Goal: Task Accomplishment & Management: Use online tool/utility

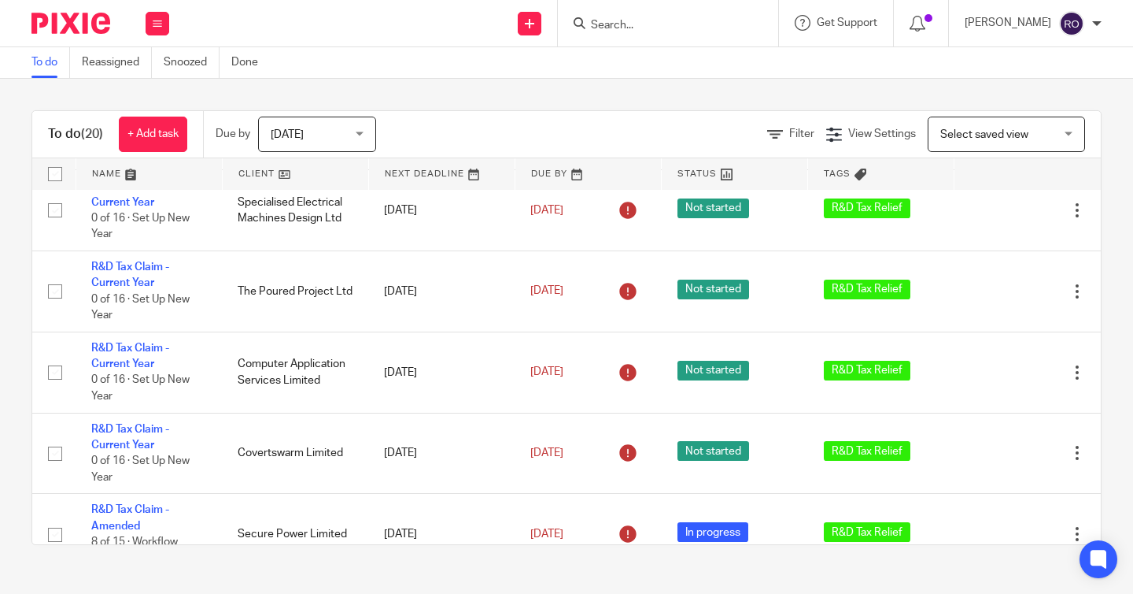
scroll to position [904, 0]
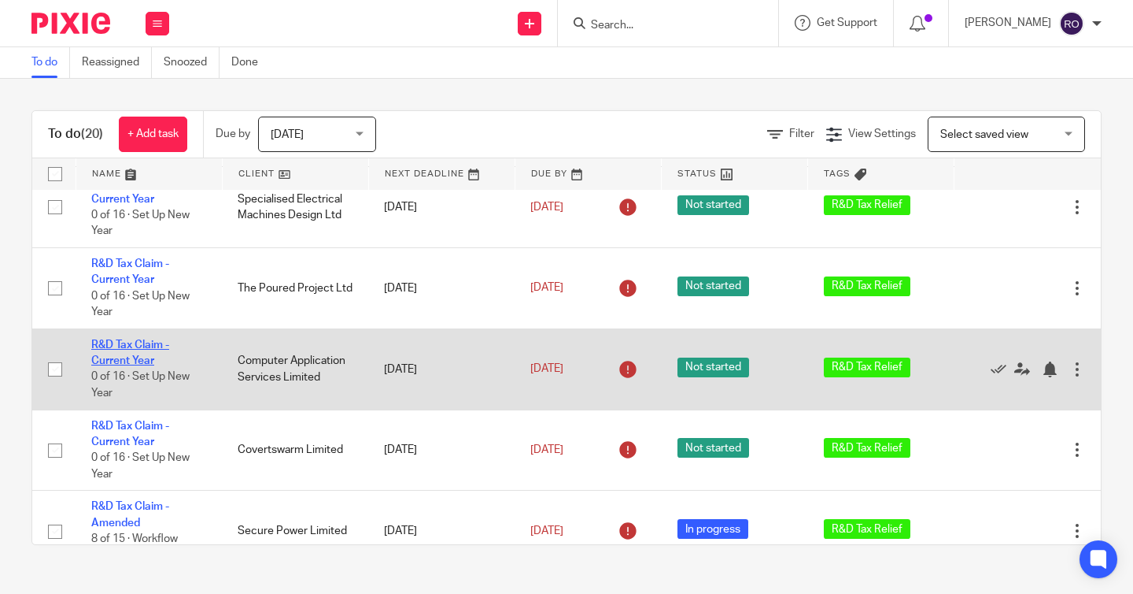
click at [111, 363] on link "R&D Tax Claim - Current Year" at bounding box center [130, 352] width 78 height 27
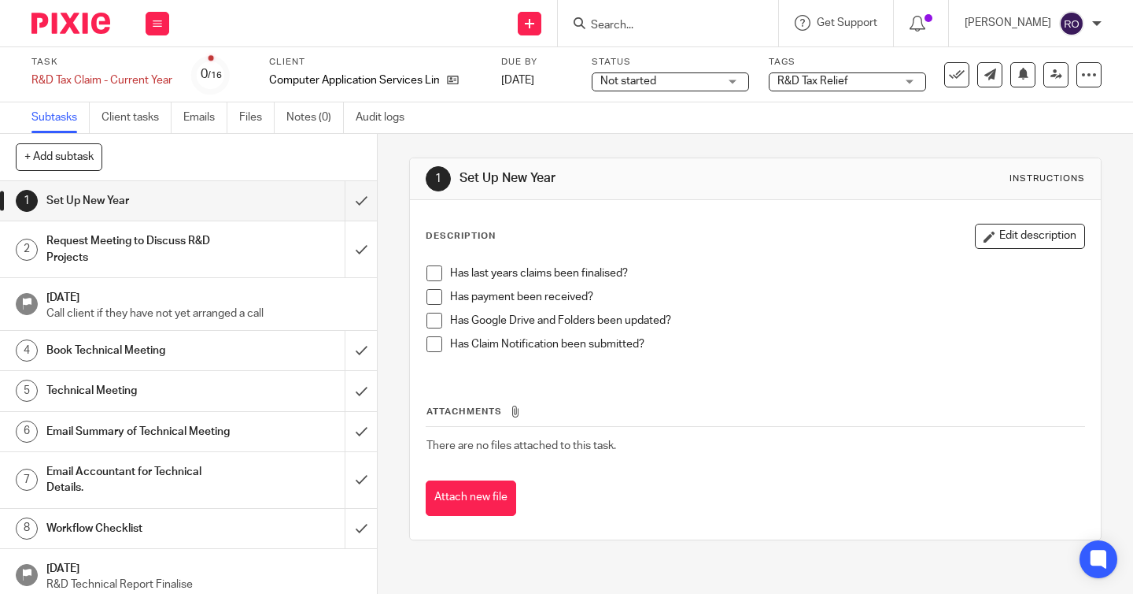
click at [516, 136] on div "1 Set Up New Year Instructions Description Edit description Has last years clai…" at bounding box center [755, 349] width 693 height 430
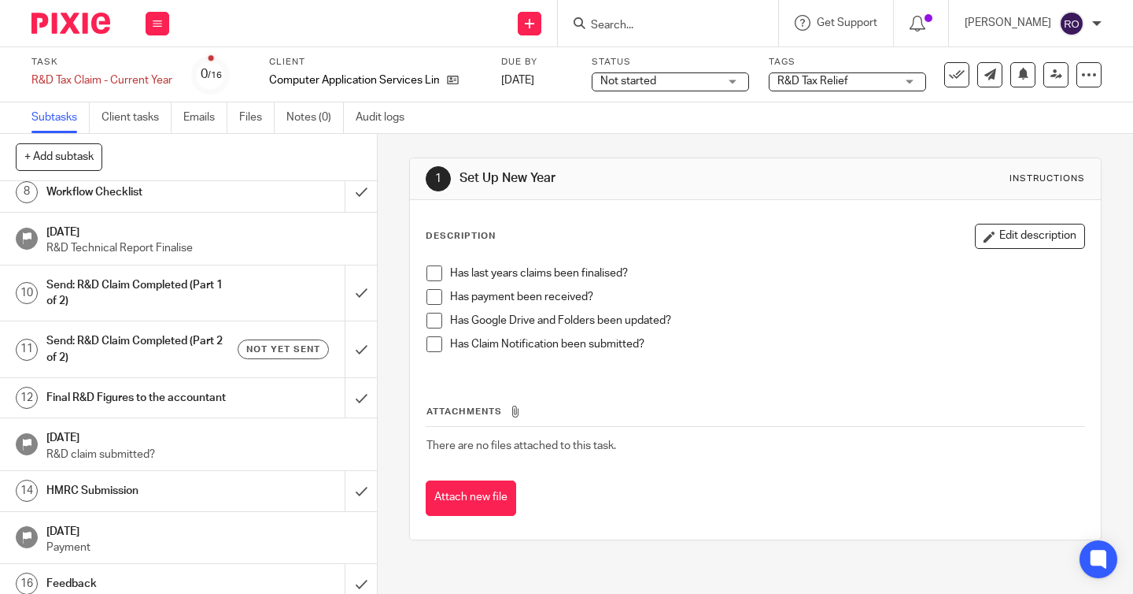
scroll to position [347, 0]
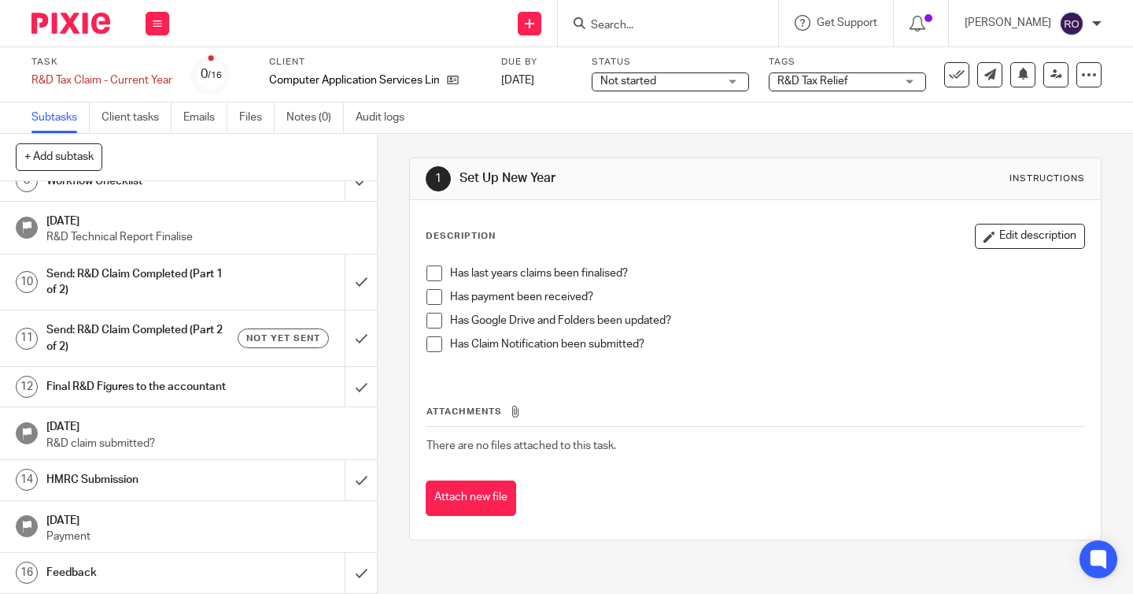
click at [192, 338] on h1 "Send: R&D Claim Completed (Part 2 of 2)" at bounding box center [140, 338] width 189 height 40
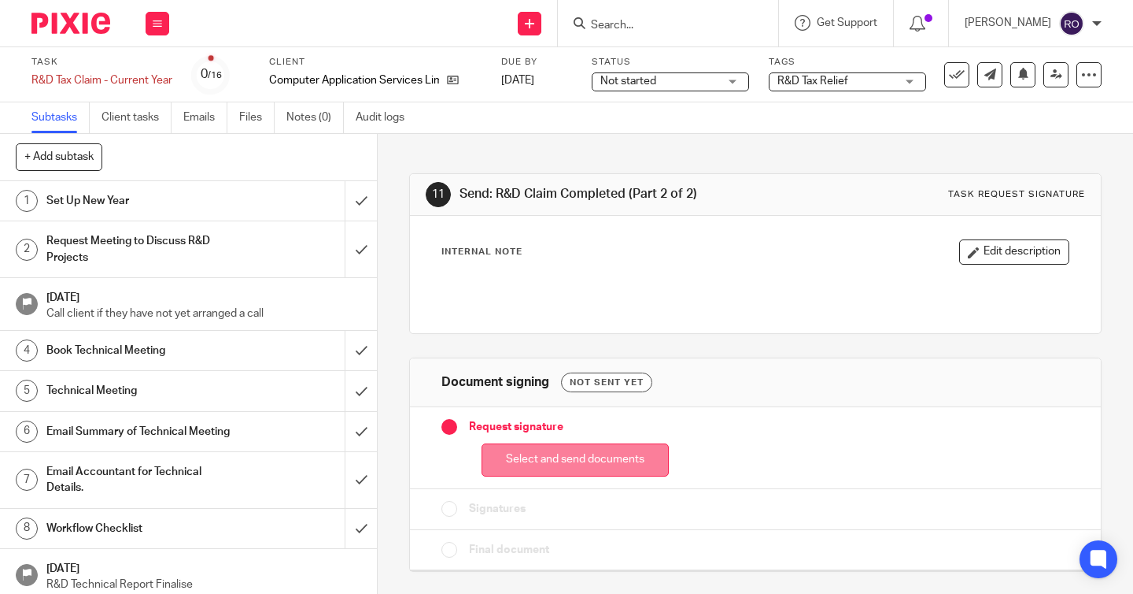
click at [606, 468] on button "Select and send documents" at bounding box center [575, 460] width 187 height 34
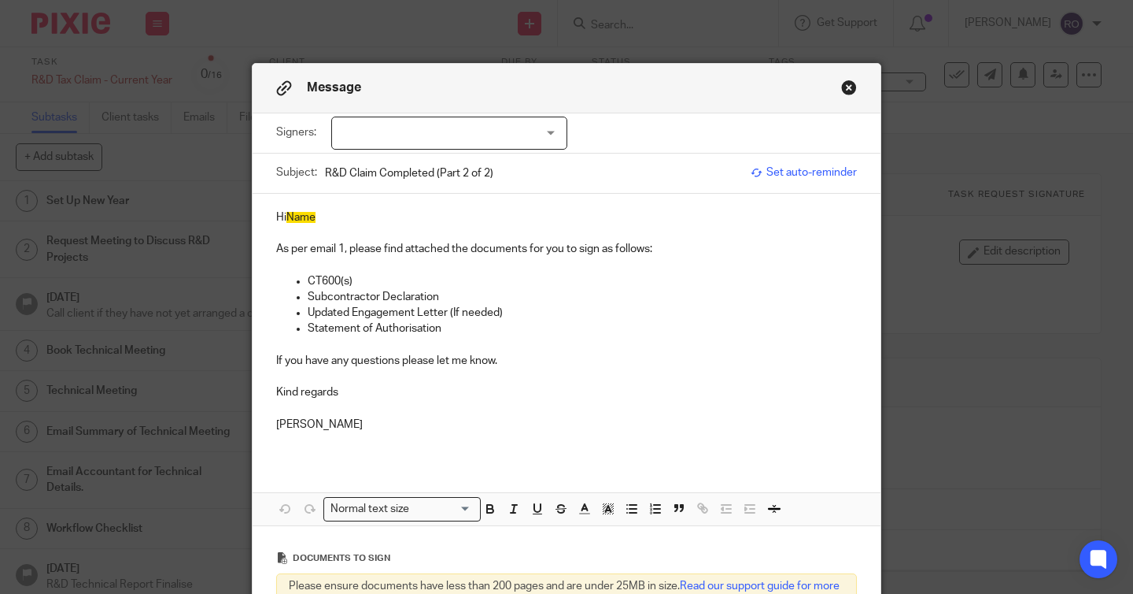
click at [364, 222] on p "Hi Name" at bounding box center [566, 217] width 581 height 16
drag, startPoint x: 501, startPoint y: 176, endPoint x: 437, endPoint y: 178, distance: 64.6
click at [437, 178] on input "R&D Claim Completed (Part 2 of 2)" at bounding box center [534, 172] width 418 height 35
type input "R&D Claim Completed - Sign Off"
click at [494, 135] on div at bounding box center [449, 132] width 236 height 33
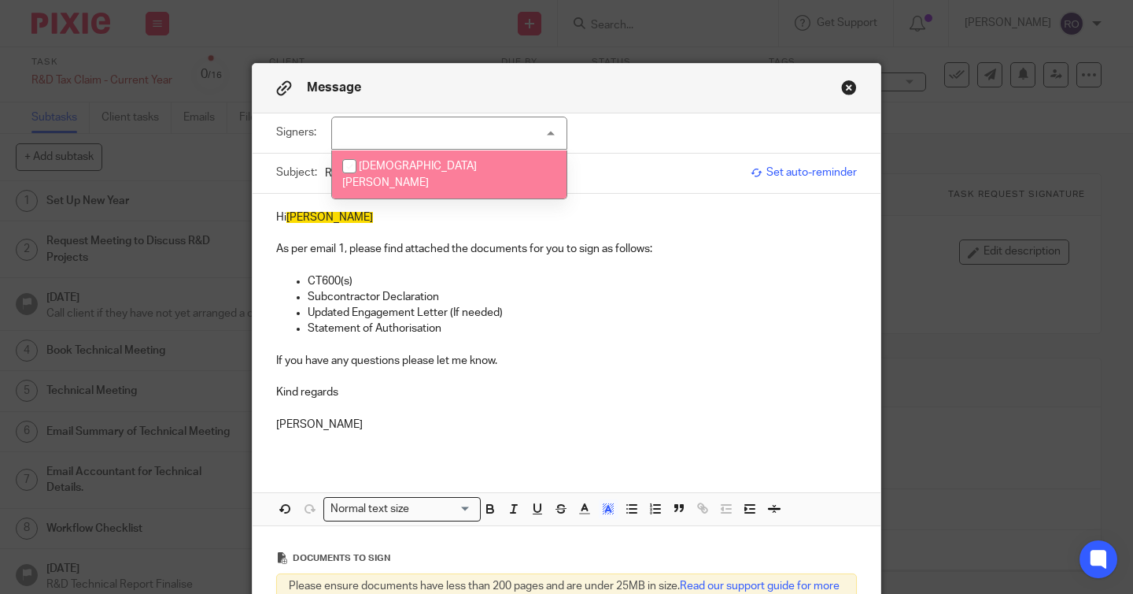
click at [490, 172] on li "Christian Ellis" at bounding box center [449, 174] width 235 height 48
checkbox input "true"
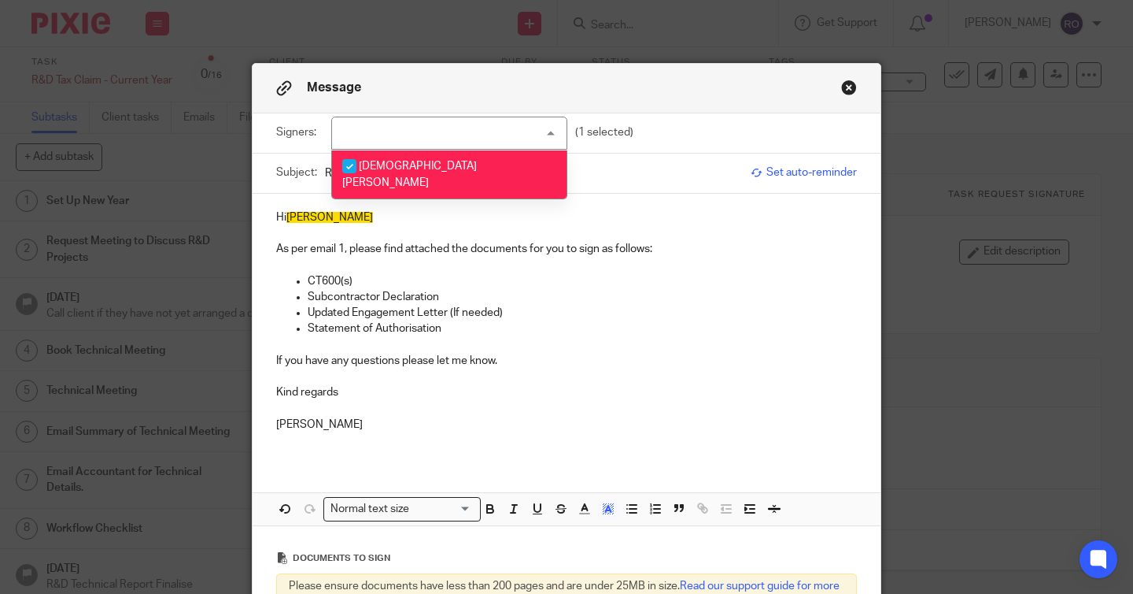
click at [512, 214] on p "Hi Chris" at bounding box center [566, 217] width 581 height 16
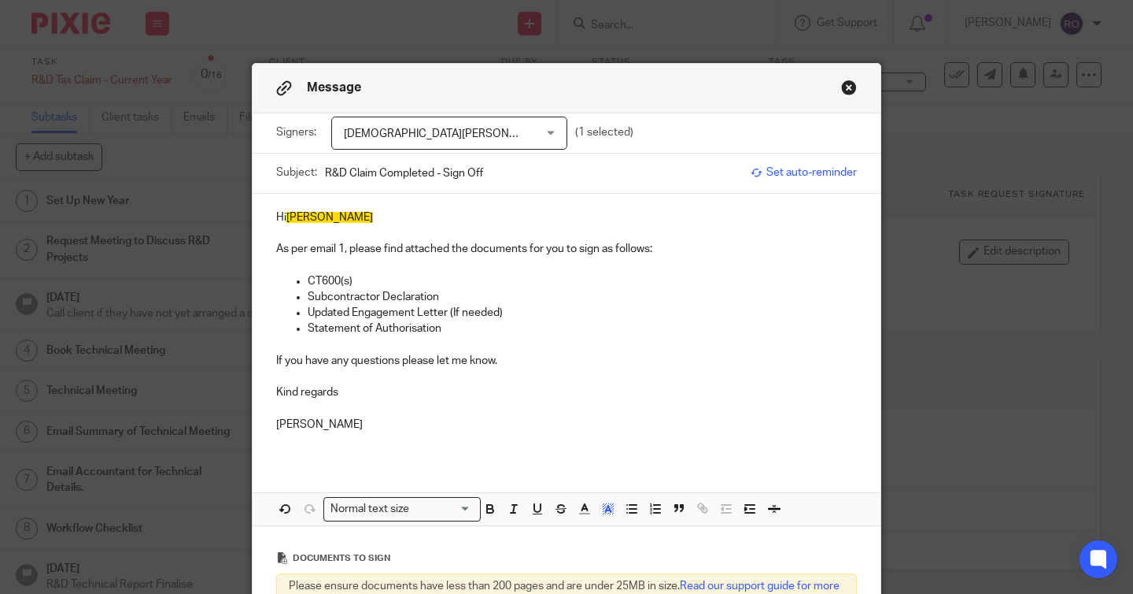
click at [416, 281] on p "CT600(s)" at bounding box center [582, 281] width 549 height 16
drag, startPoint x: 512, startPoint y: 313, endPoint x: 288, endPoint y: 281, distance: 226.6
click at [288, 281] on ul "CT600(s) Subcontractor Declaration Updated Engagement Letter (If needed) Statem…" at bounding box center [566, 305] width 581 height 64
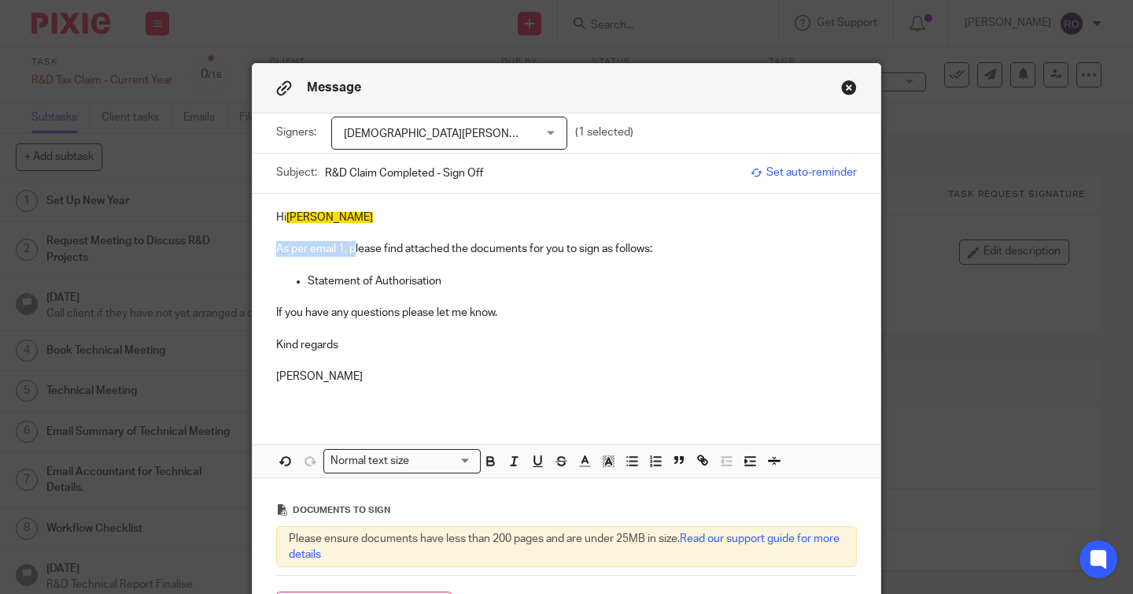
drag, startPoint x: 357, startPoint y: 251, endPoint x: 278, endPoint y: 250, distance: 78.7
click at [278, 250] on p "As per email 1, please find attached the documents for you to sign as follows:" at bounding box center [566, 249] width 581 height 16
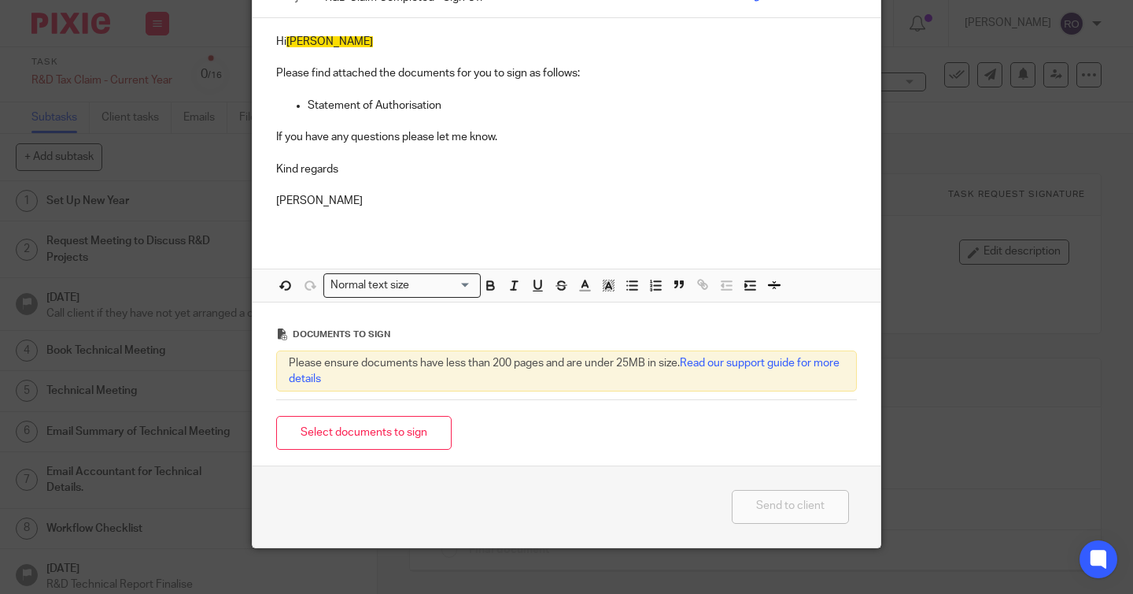
scroll to position [194, 0]
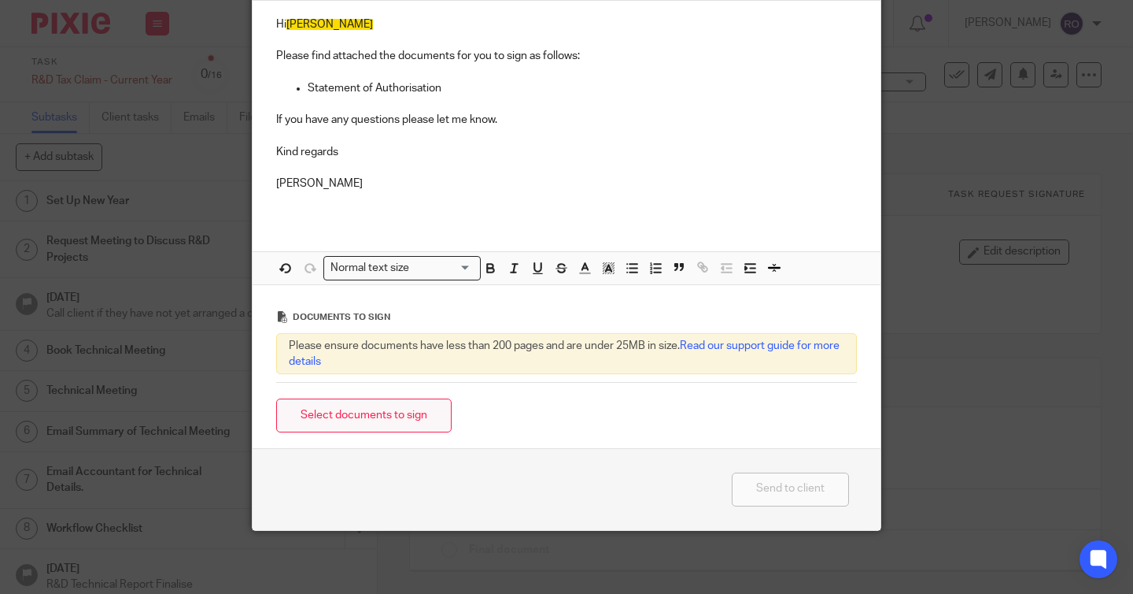
click at [406, 425] on button "Select documents to sign" at bounding box center [364, 415] width 176 height 34
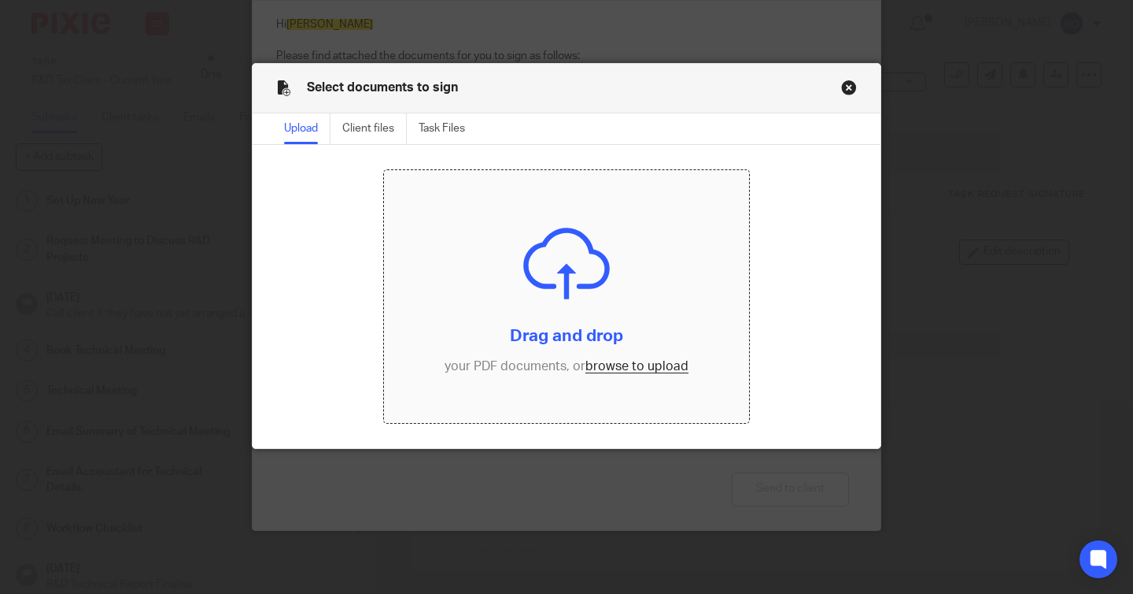
click at [492, 286] on input "file" at bounding box center [566, 296] width 365 height 252
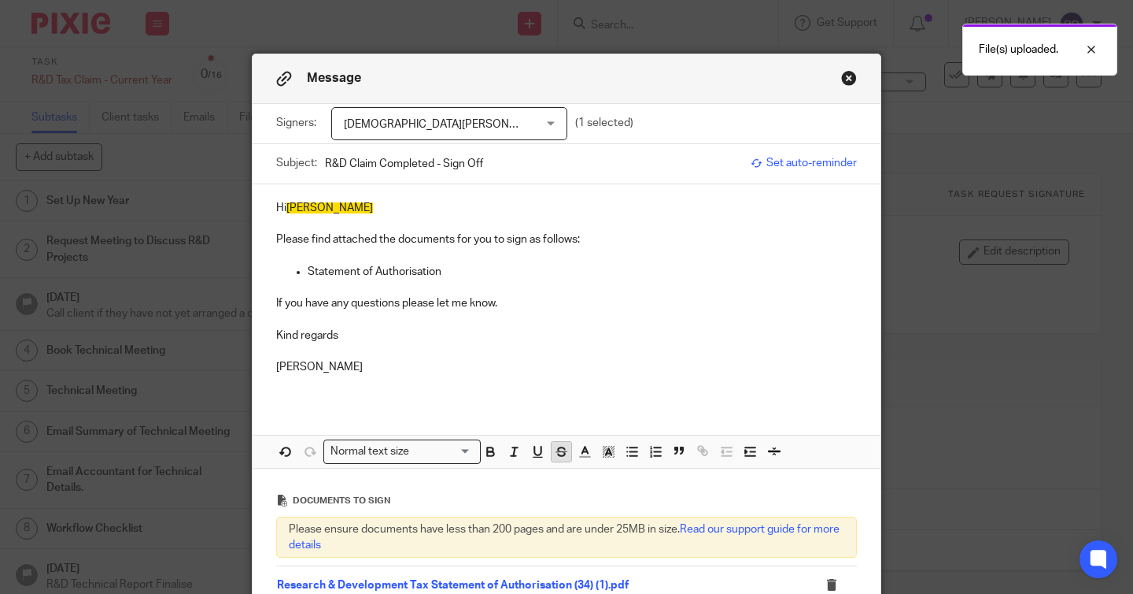
scroll to position [0, 0]
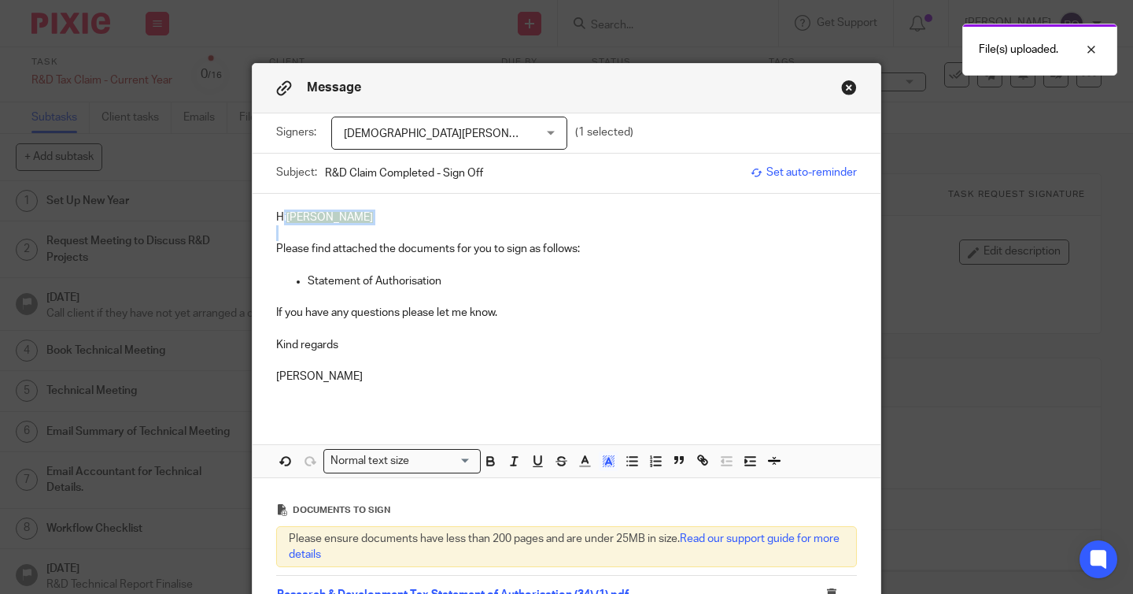
drag, startPoint x: 375, startPoint y: 228, endPoint x: 283, endPoint y: 214, distance: 93.2
click at [283, 214] on div "Hi Chris Please find attached the documents for you to sign as follows: Stateme…" at bounding box center [567, 303] width 628 height 219
click at [607, 460] on icon "button" at bounding box center [608, 460] width 14 height 14
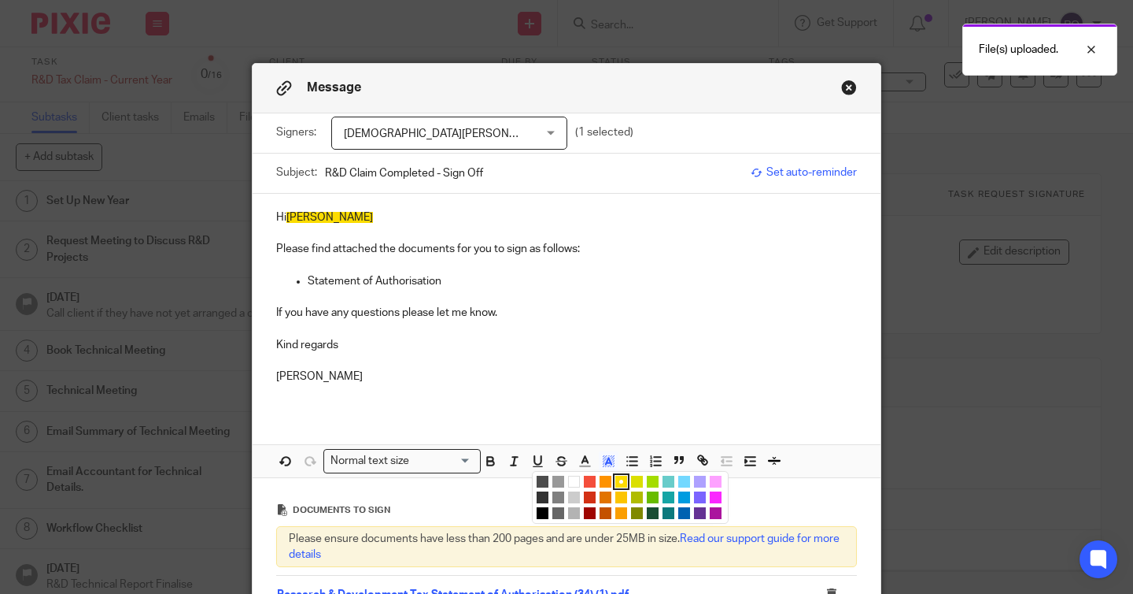
click at [577, 477] on li "color:#FFFFFF" at bounding box center [574, 481] width 12 height 12
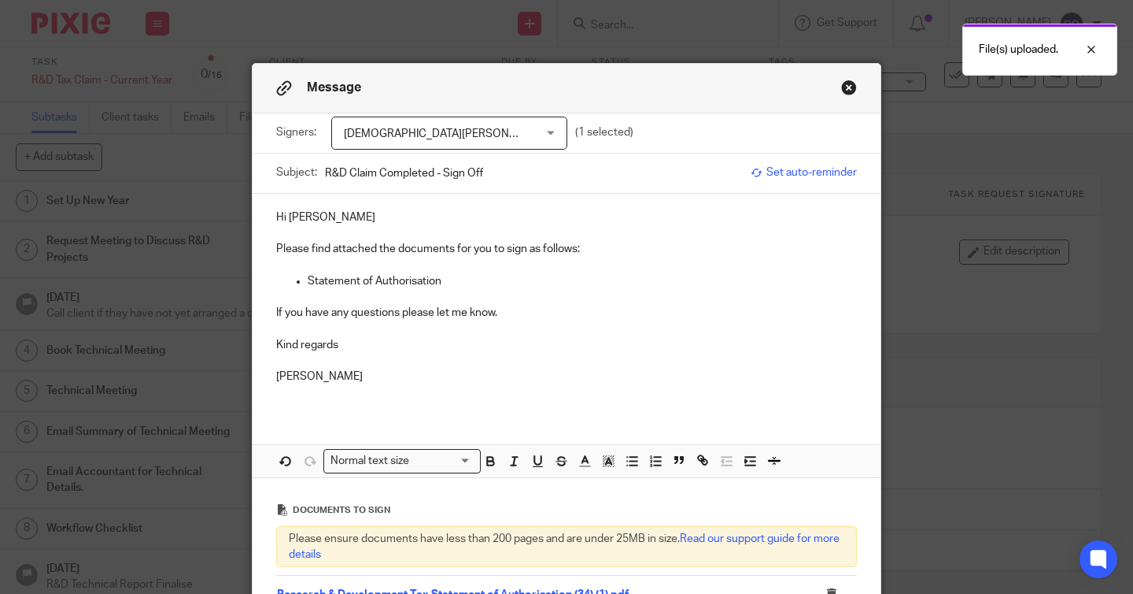
click at [595, 373] on p "Ryan" at bounding box center [566, 376] width 581 height 16
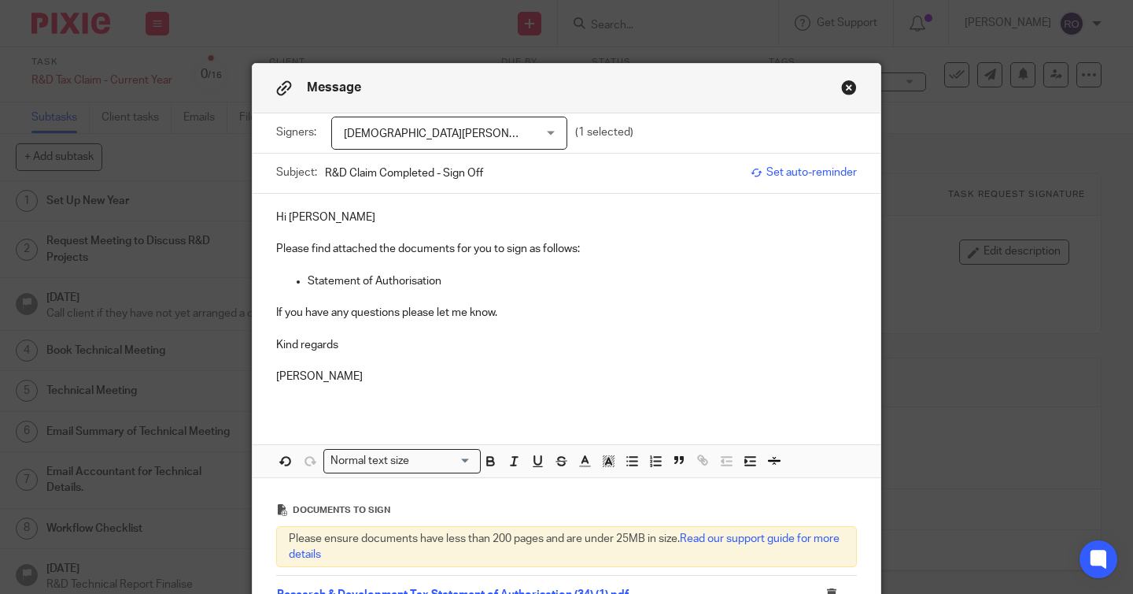
click at [579, 253] on p "Please find attached the documents for you to sign as follows:" at bounding box center [566, 249] width 581 height 16
click at [429, 218] on p "Hi Chris" at bounding box center [566, 217] width 581 height 16
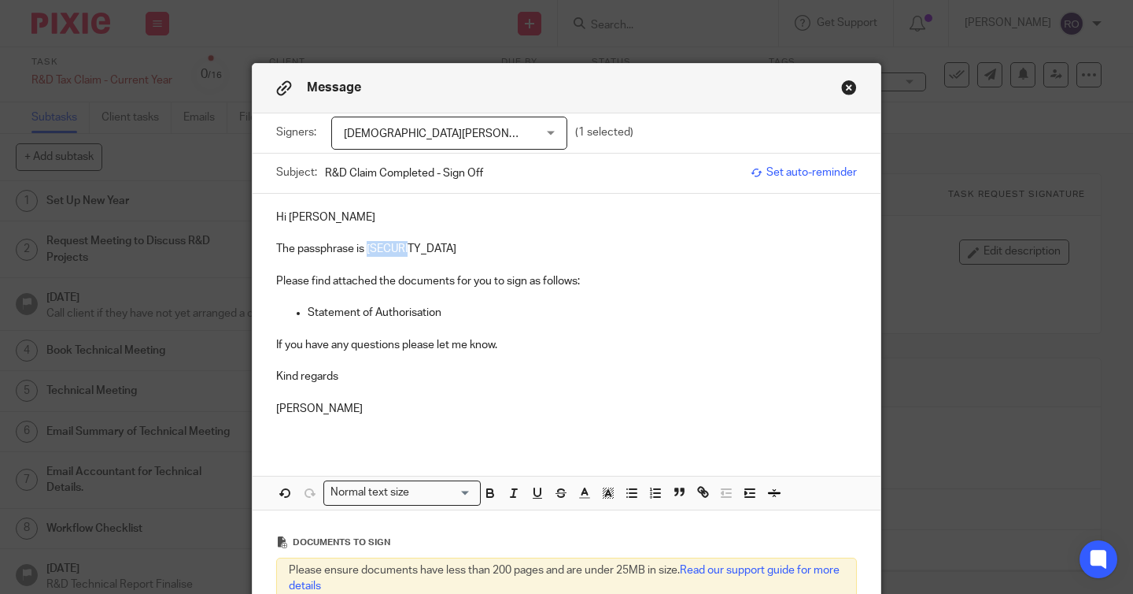
drag, startPoint x: 417, startPoint y: 254, endPoint x: 369, endPoint y: 252, distance: 48.1
click at [369, 252] on p "The passphrase is CAS2025" at bounding box center [566, 249] width 581 height 16
click at [440, 252] on p "The passphrase is CAS2025" at bounding box center [566, 249] width 581 height 16
click at [459, 266] on p at bounding box center [566, 265] width 581 height 16
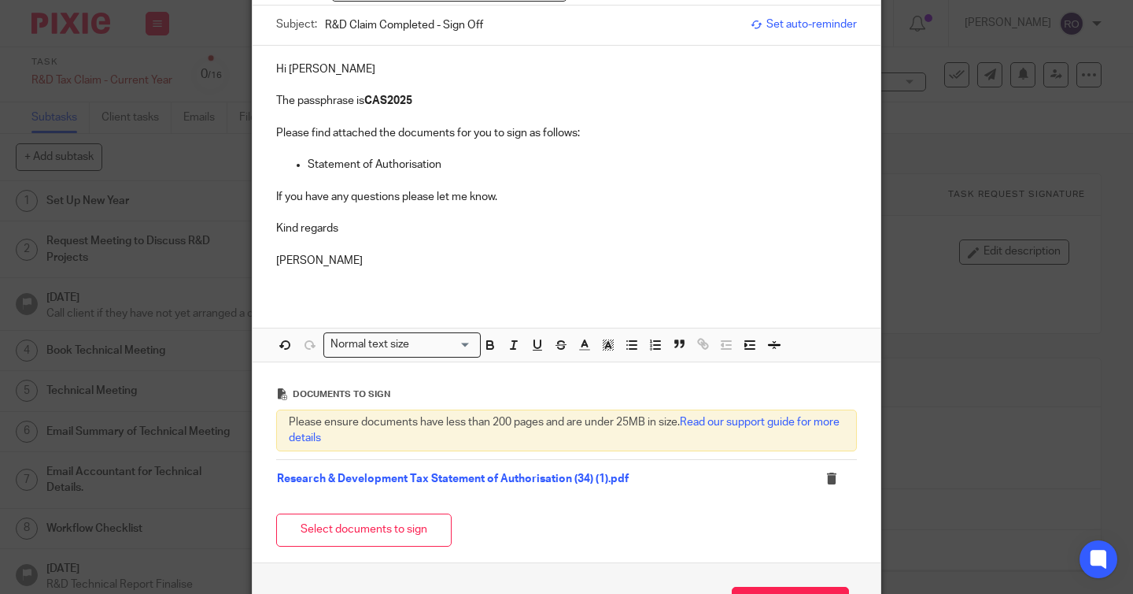
scroll to position [263, 0]
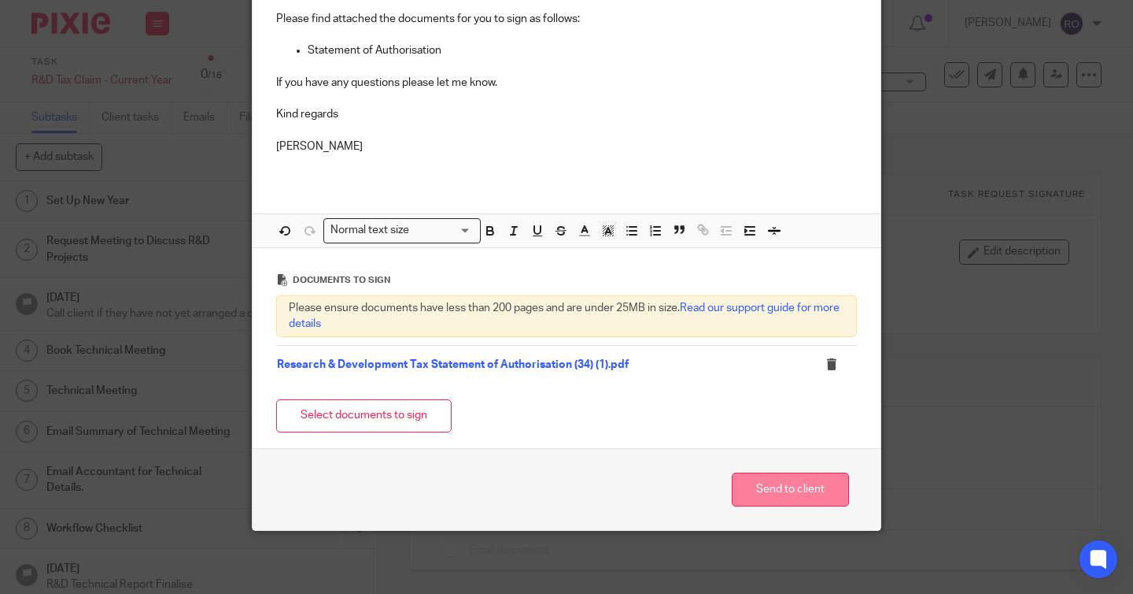
click at [780, 486] on button "Send to client" at bounding box center [790, 489] width 117 height 34
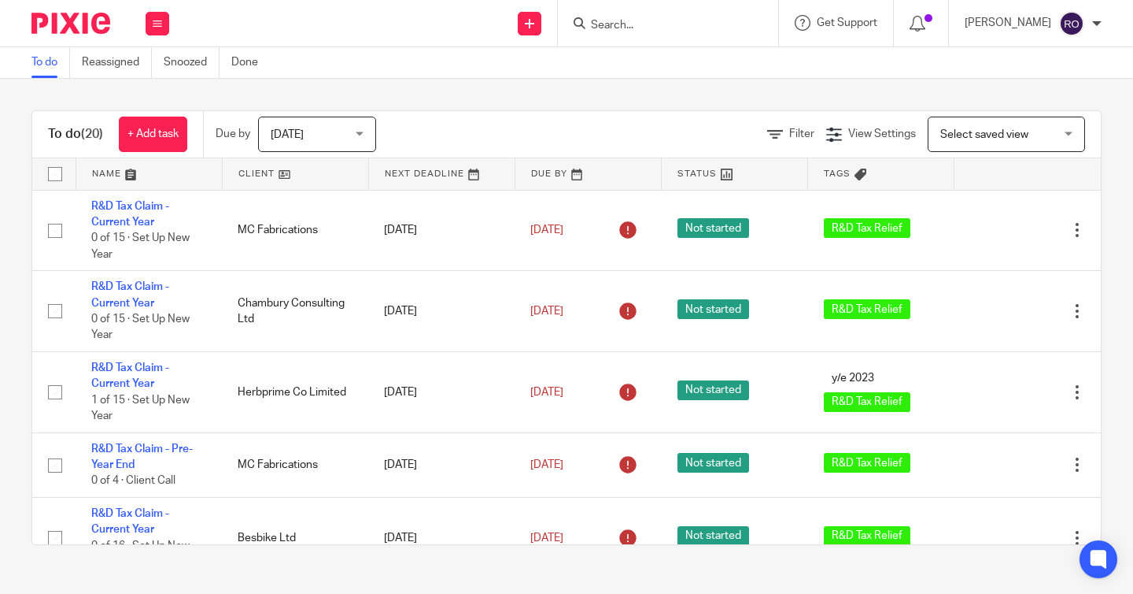
click at [663, 20] on input "Search" at bounding box center [661, 26] width 142 height 14
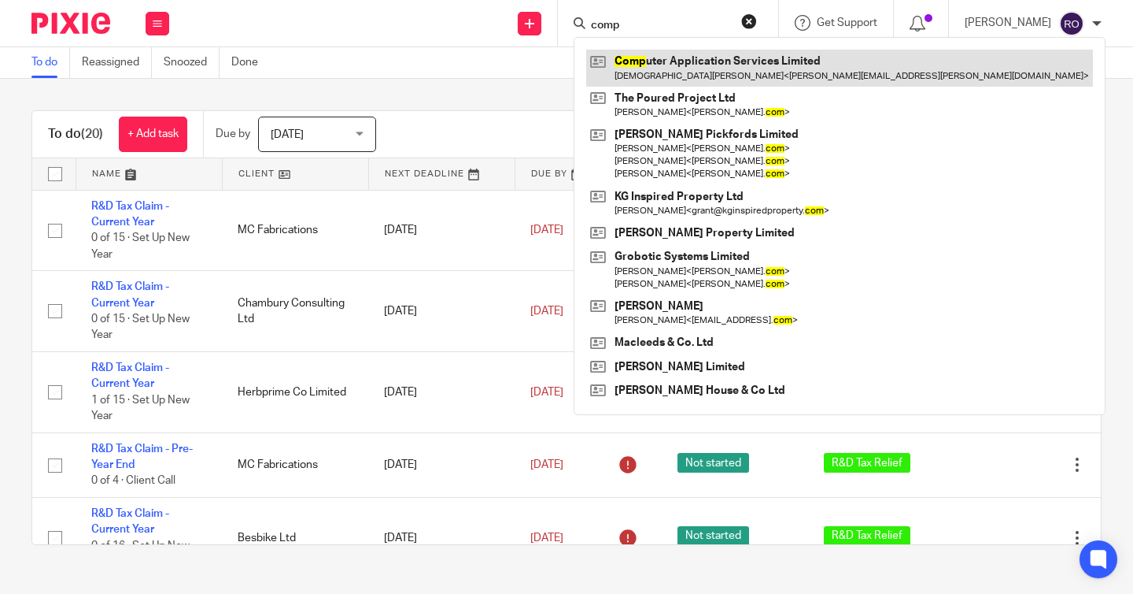
type input "comp"
click at [710, 58] on link at bounding box center [839, 68] width 507 height 36
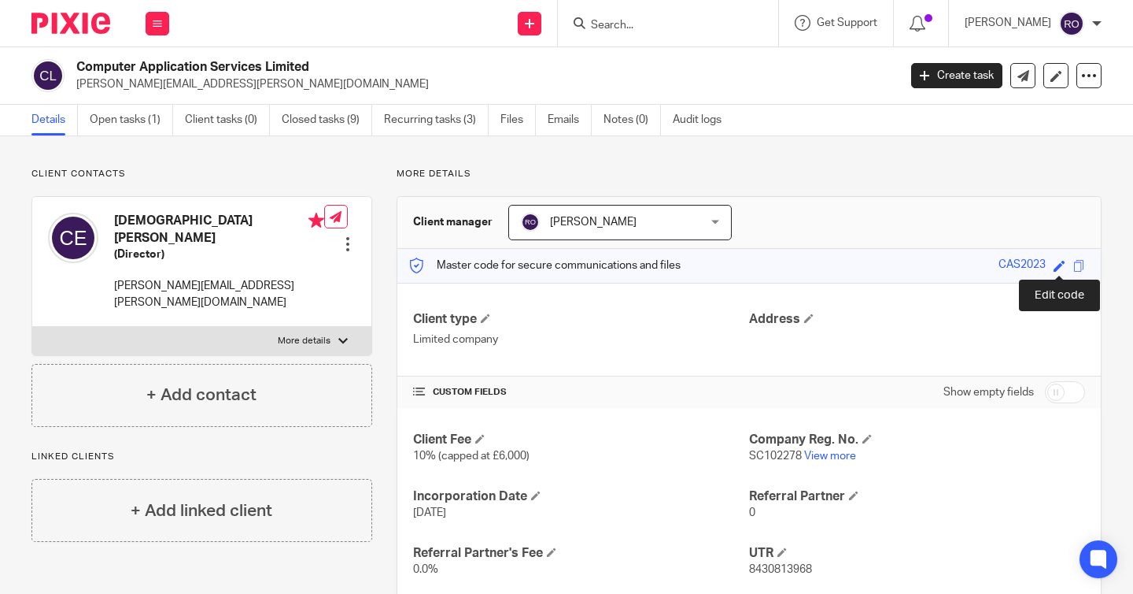
click at [1059, 266] on span at bounding box center [1060, 266] width 12 height 12
click at [948, 266] on input "CAS2023" at bounding box center [952, 266] width 236 height 18
type input "CAS2025"
click at [1030, 265] on link "Save" at bounding box center [1031, 265] width 24 height 16
type input "CAS2025"
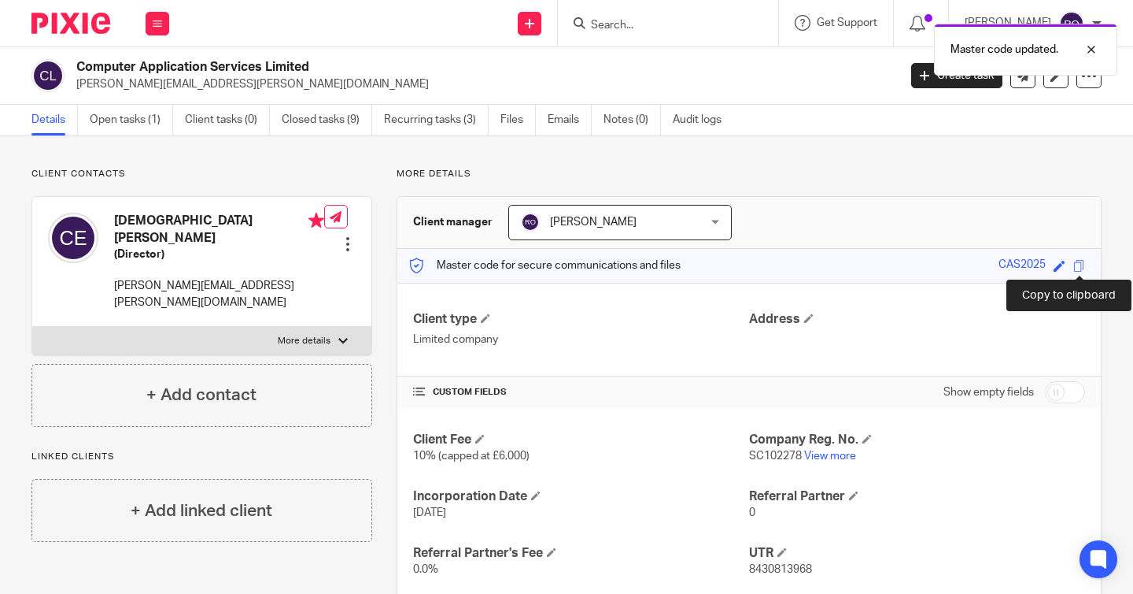
click at [1078, 264] on span at bounding box center [1080, 266] width 12 height 12
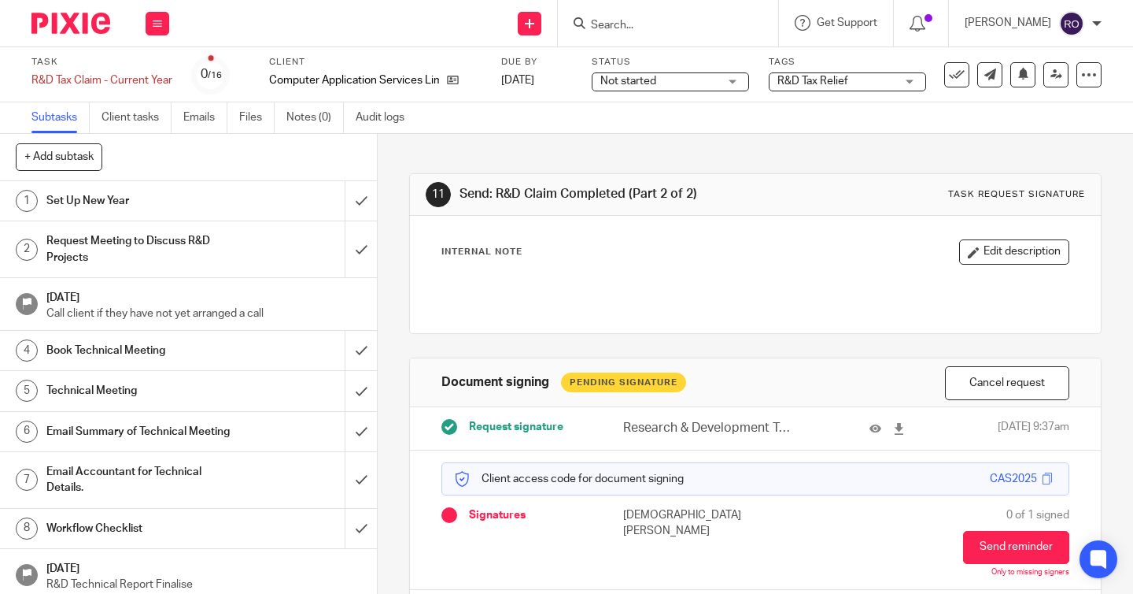
click at [80, 17] on img at bounding box center [70, 23] width 79 height 21
